Goal: Information Seeking & Learning: Learn about a topic

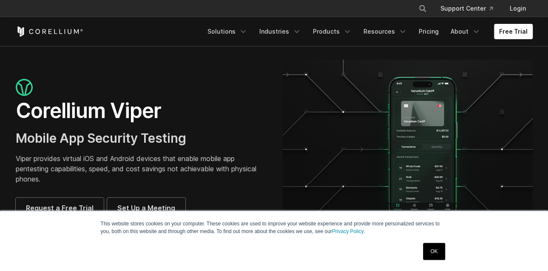
click at [436, 252] on link "OK" at bounding box center [434, 250] width 22 height 17
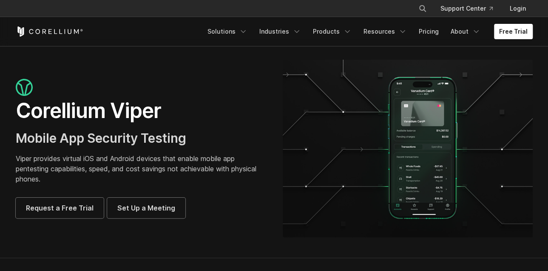
click at [217, 125] on div "Corellium Viper Mobile App Security Testing Viper provides virtual iOS and Andr…" at bounding box center [141, 148] width 250 height 139
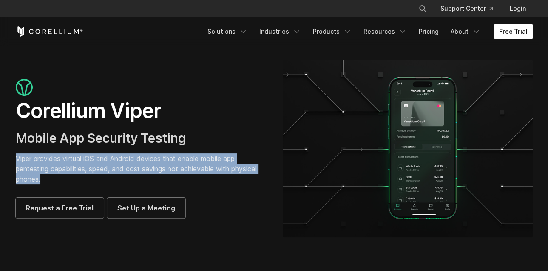
drag, startPoint x: 15, startPoint y: 155, endPoint x: 43, endPoint y: 175, distance: 34.5
click at [43, 175] on p "Viper provides virtual iOS and Android devices that enable mobile app pentestin…" at bounding box center [141, 168] width 250 height 31
copy p "Viper provides virtual iOS and Android devices that enable mobile app pentestin…"
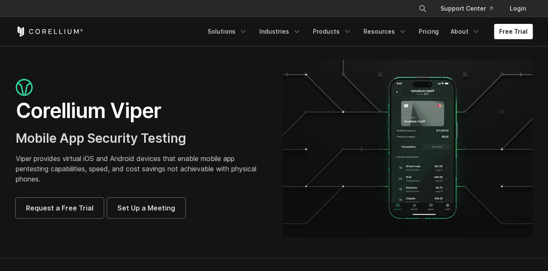
click at [84, 137] on span "Mobile App Security Testing" at bounding box center [101, 137] width 171 height 15
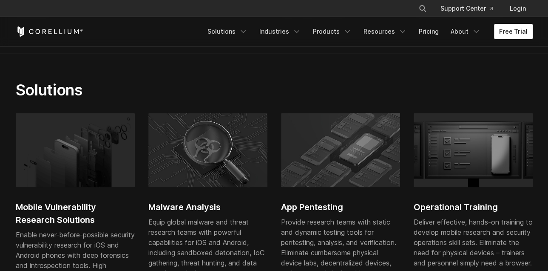
scroll to position [510, 0]
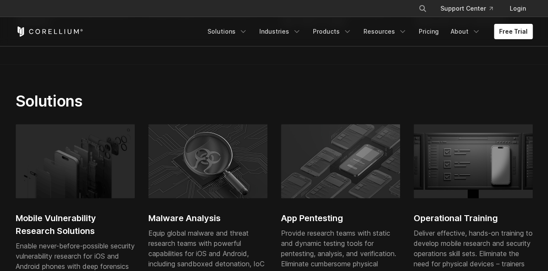
drag, startPoint x: 174, startPoint y: 39, endPoint x: 170, endPoint y: 41, distance: 4.4
click at [174, 39] on div "Free Trial Solutions IoT" at bounding box center [274, 31] width 517 height 29
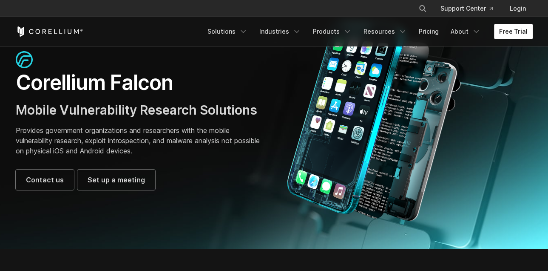
scroll to position [0, 0]
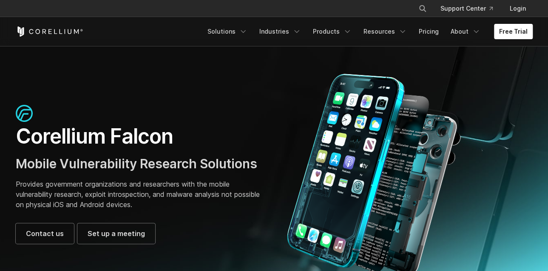
click at [195, 50] on section "Corellium Falcon Mobile Vulnerability Research Solutions Provides government or…" at bounding box center [274, 174] width 548 height 256
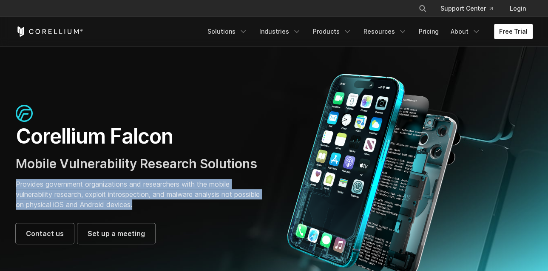
drag, startPoint x: 15, startPoint y: 184, endPoint x: 174, endPoint y: 195, distance: 159.1
click at [179, 207] on p "Provides government organizations and researchers with the mobile vulnerability…" at bounding box center [141, 194] width 250 height 31
copy p "Provides government organizations and researchers with the mobile vulnerability…"
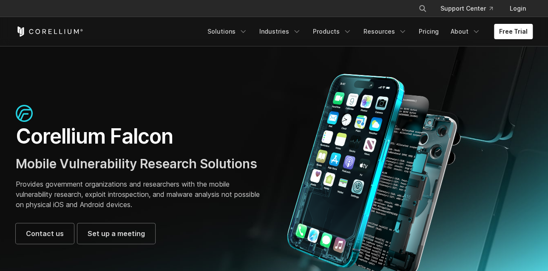
click at [137, 92] on div "Corellium Falcon Mobile Vulnerability Research Solutions Provides government or…" at bounding box center [274, 174] width 534 height 202
